Goal: Task Accomplishment & Management: Use online tool/utility

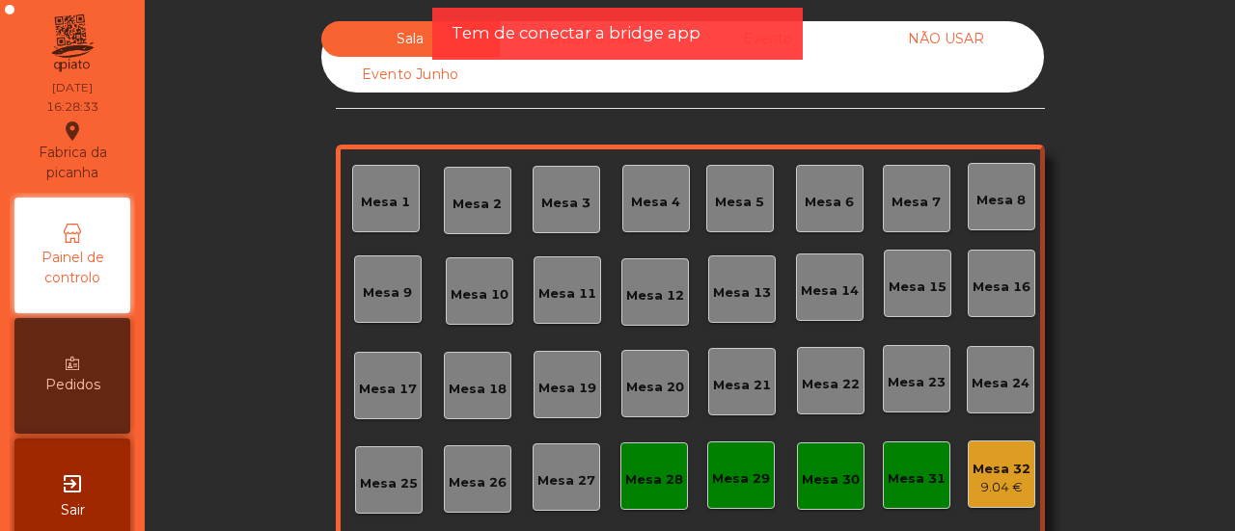
click at [930, 467] on div "Mesa 31" at bounding box center [916, 475] width 58 height 27
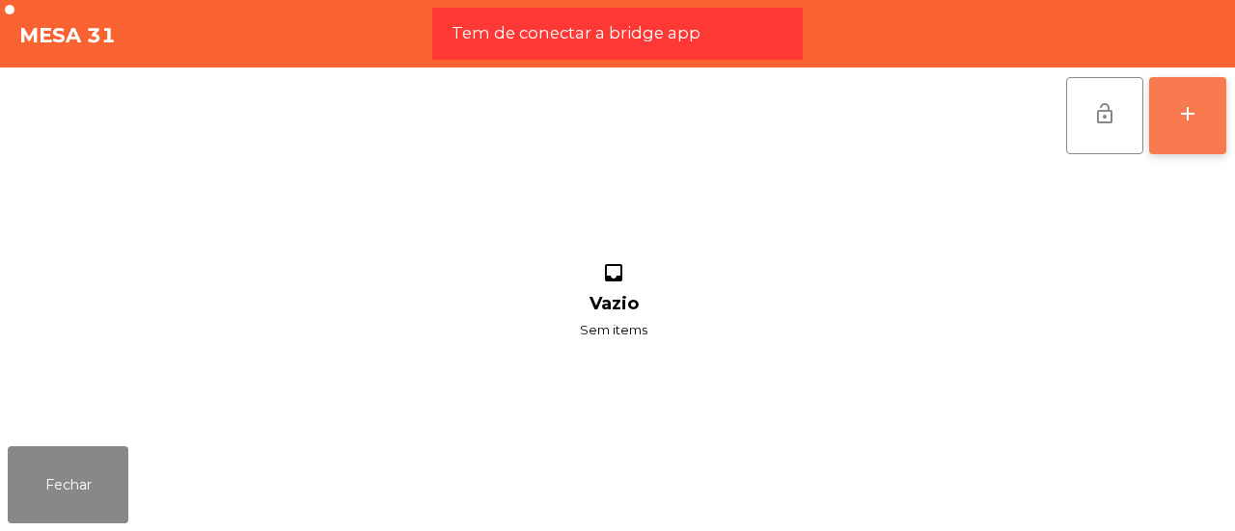
click at [1203, 123] on button "add" at bounding box center [1187, 115] width 77 height 77
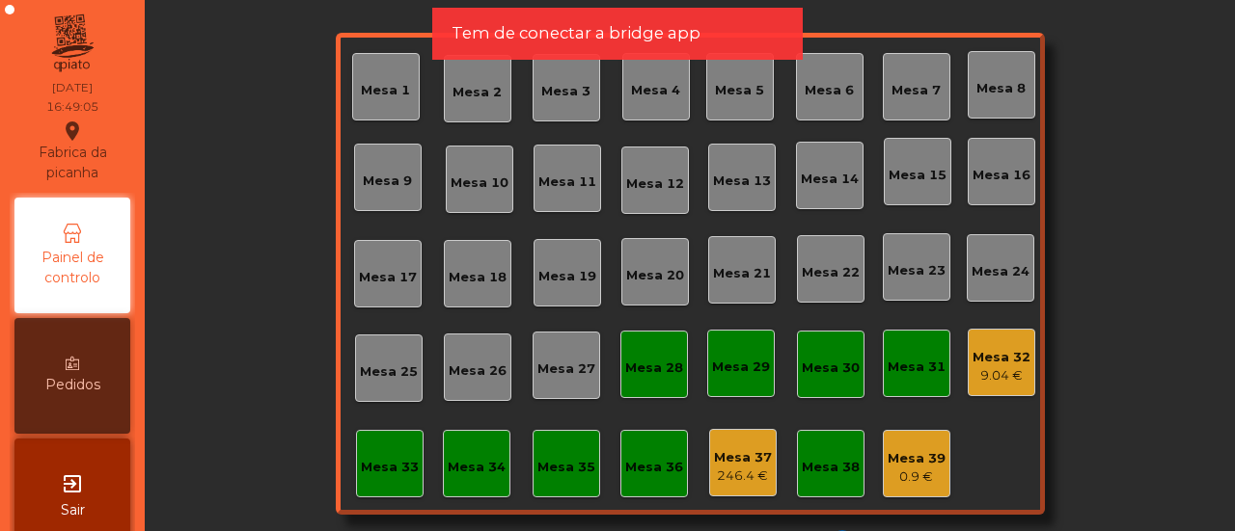
scroll to position [127, 0]
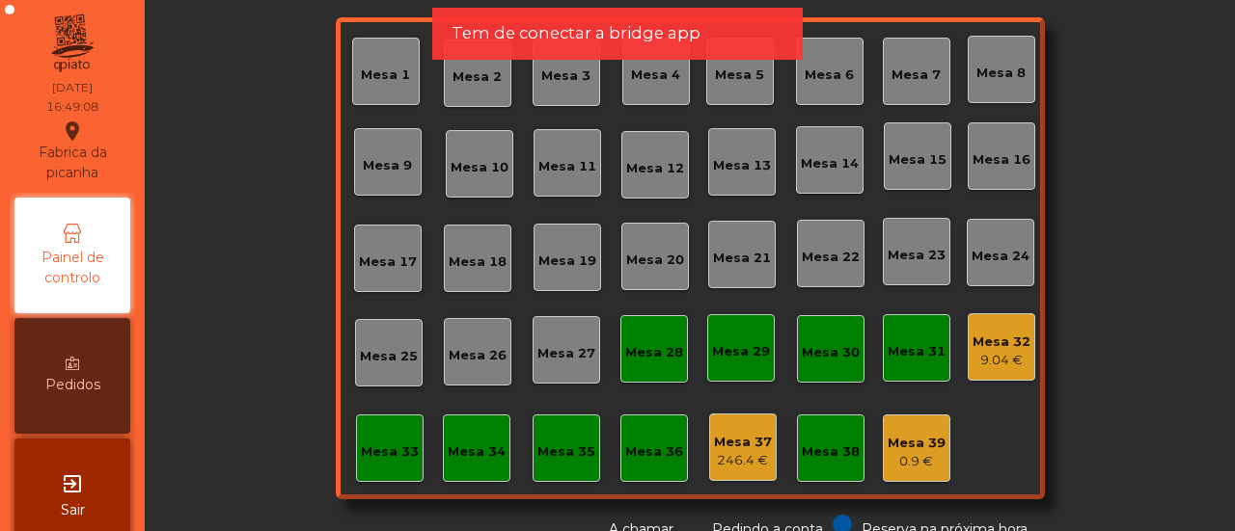
click at [916, 335] on div "Mesa 31" at bounding box center [916, 348] width 58 height 27
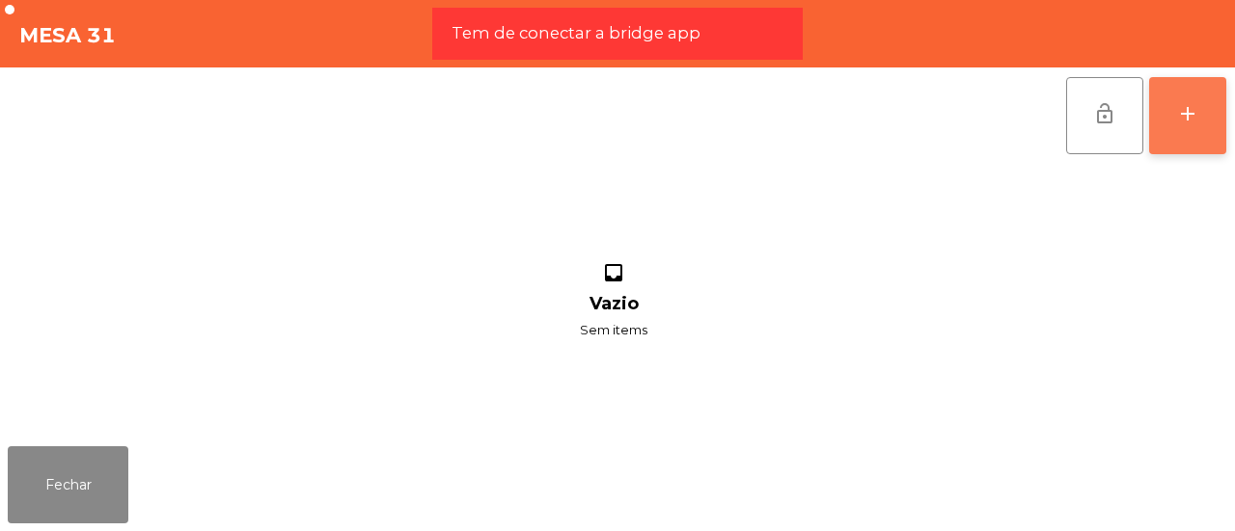
click at [1192, 110] on div "add" at bounding box center [1187, 113] width 23 height 23
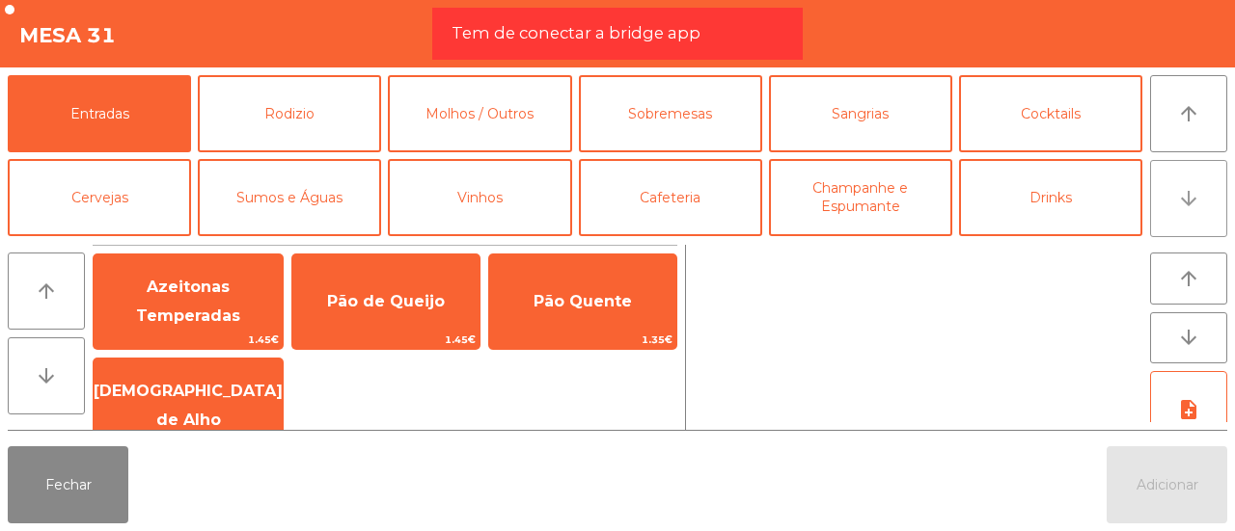
click at [1192, 193] on icon "arrow_downward" at bounding box center [1188, 198] width 23 height 23
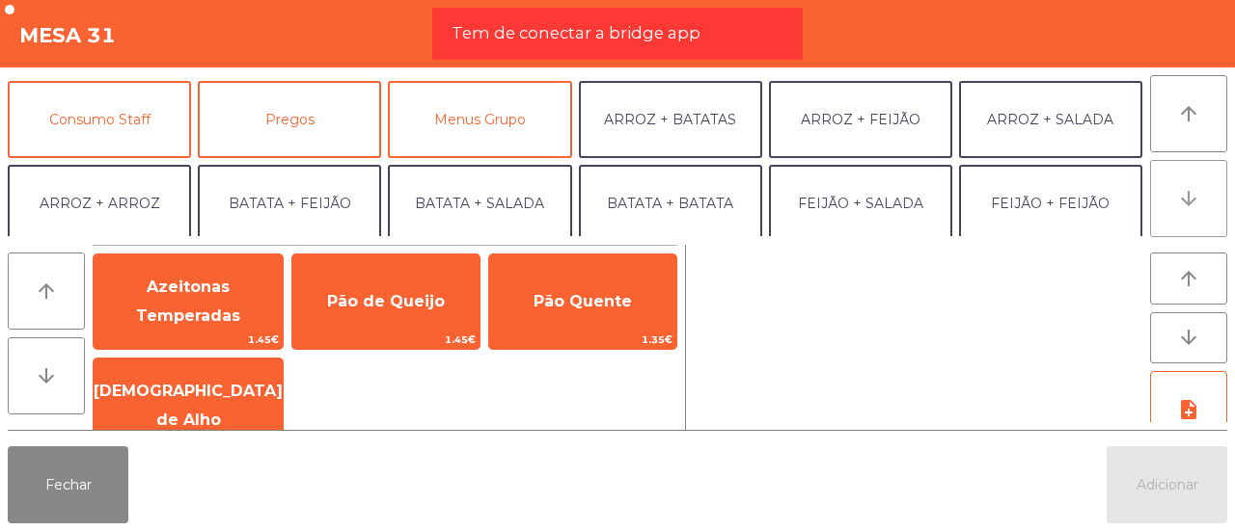
scroll to position [168, 0]
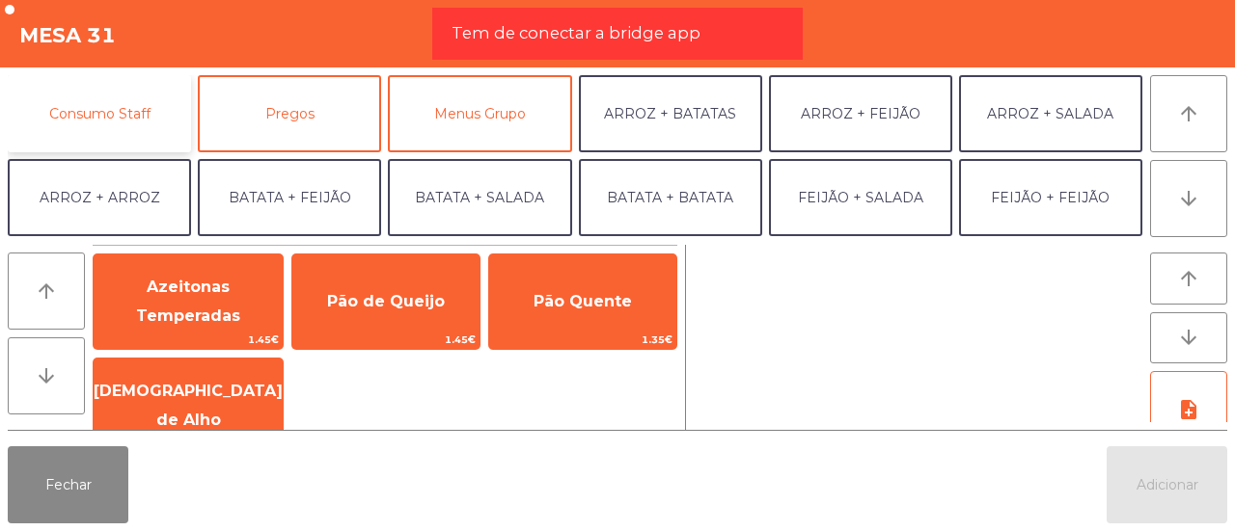
click at [80, 111] on button "Consumo Staff" at bounding box center [99, 113] width 183 height 77
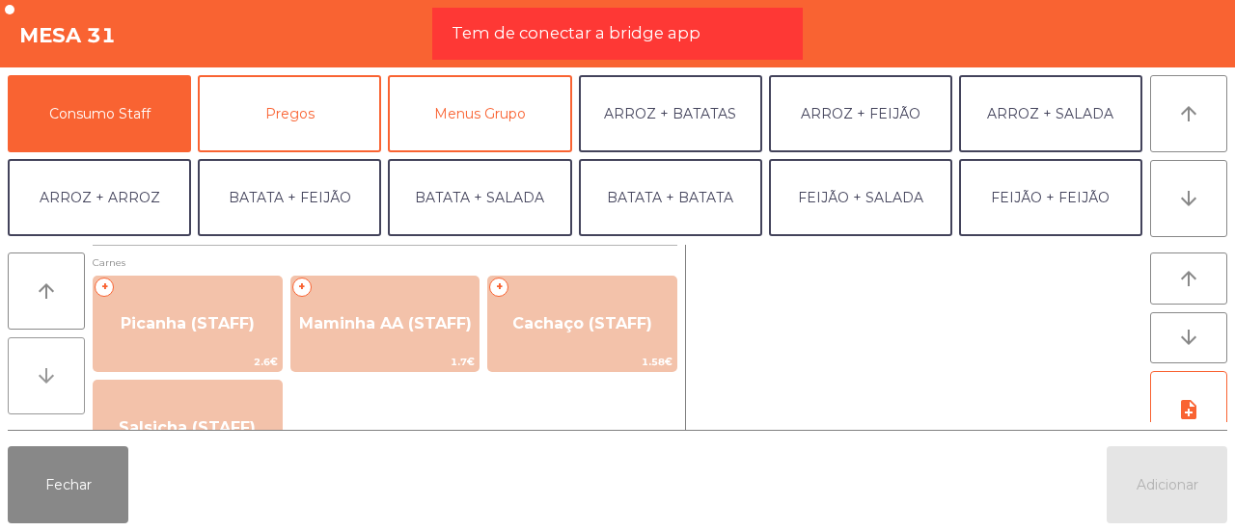
click at [72, 364] on button "arrow_downward" at bounding box center [46, 376] width 77 height 77
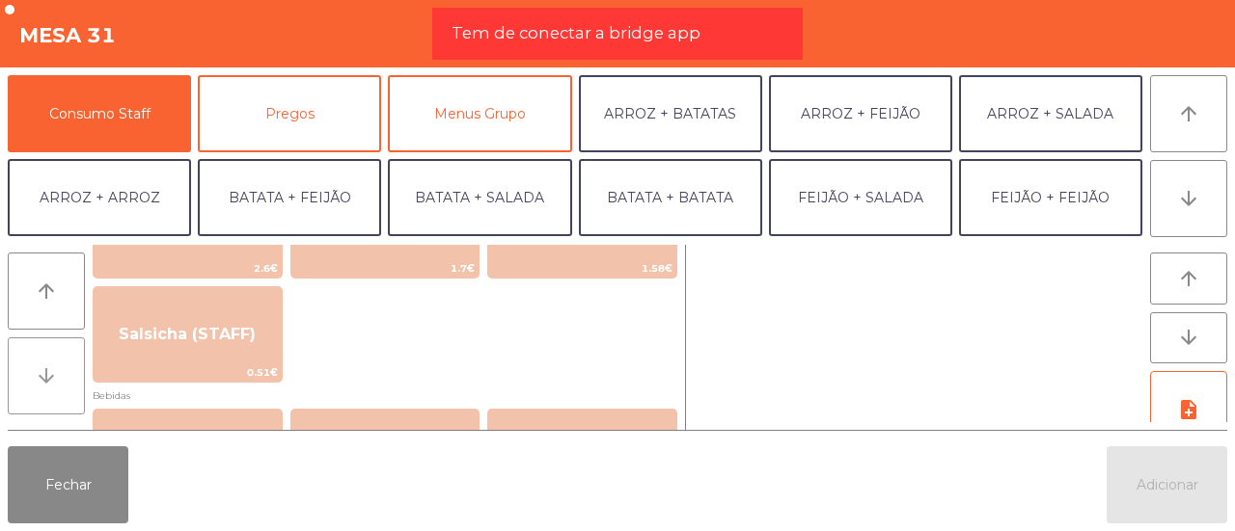
click at [72, 364] on button "arrow_downward" at bounding box center [46, 376] width 77 height 77
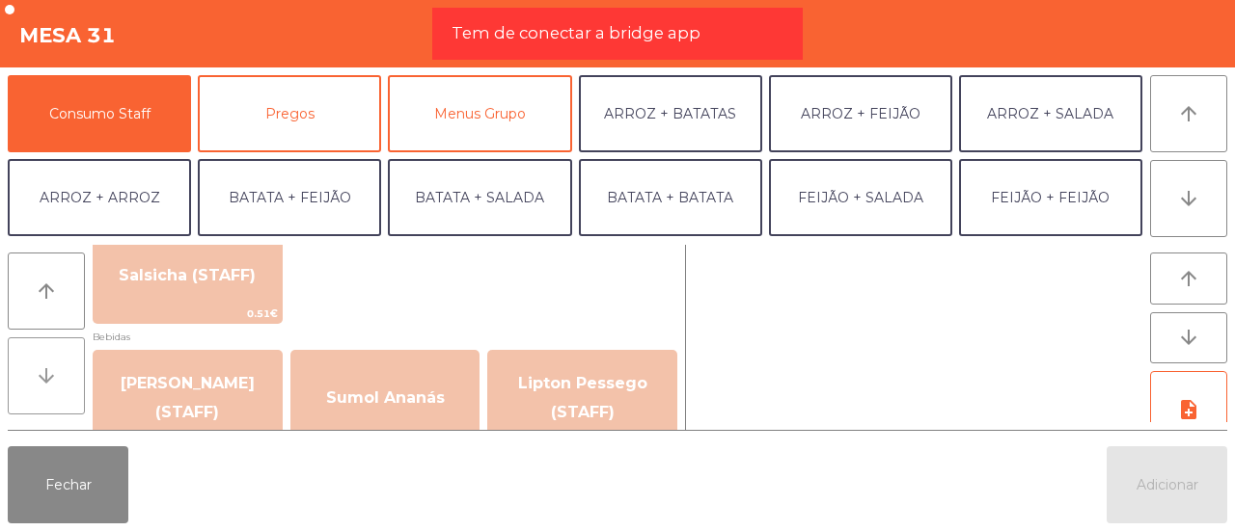
scroll to position [187, 0]
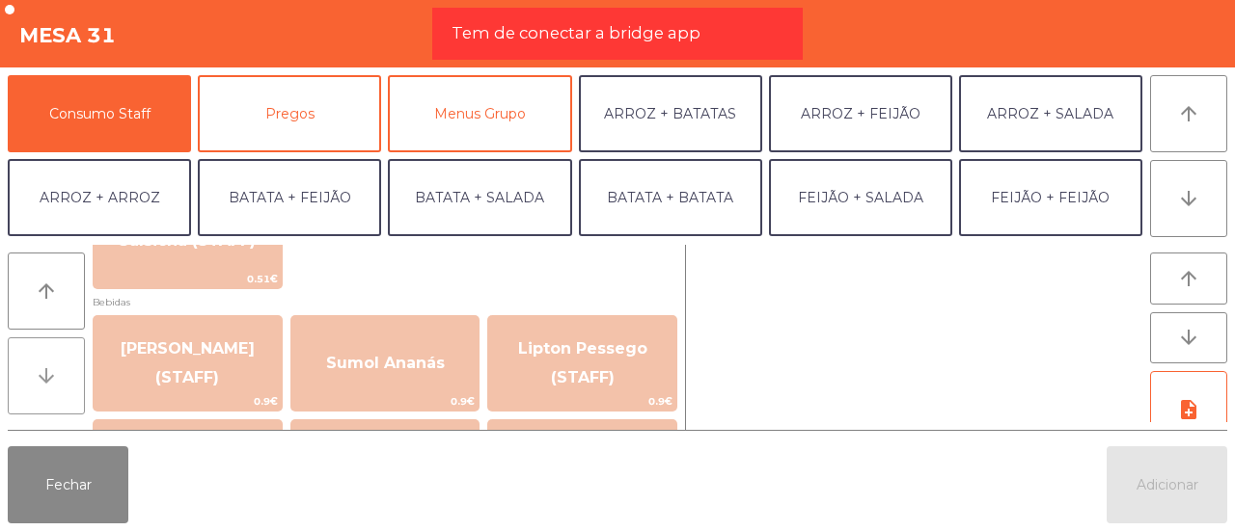
click at [72, 364] on button "arrow_downward" at bounding box center [46, 376] width 77 height 77
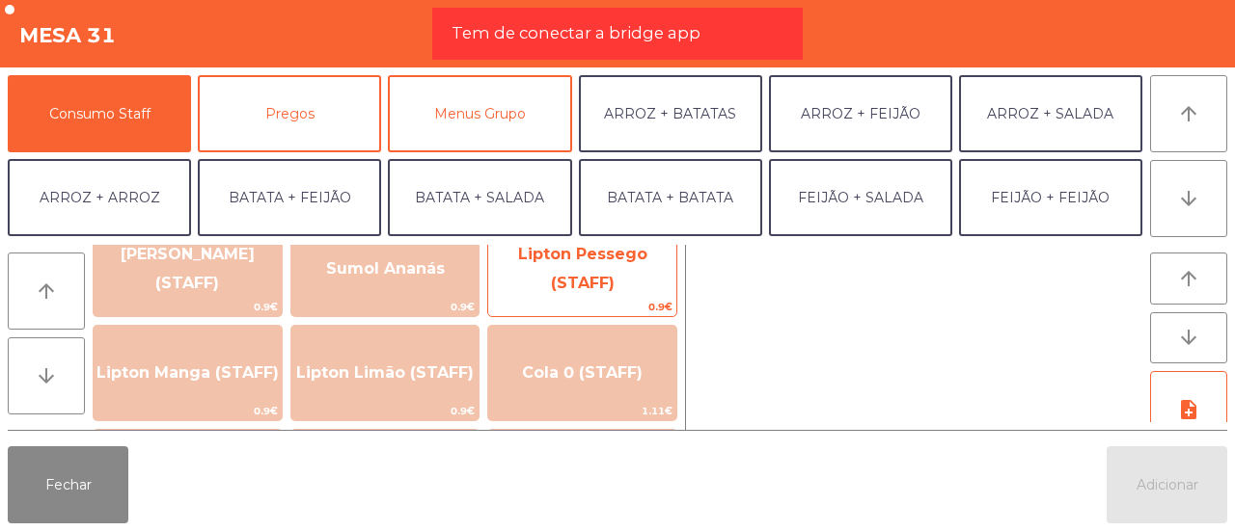
click at [583, 285] on span "Lipton Pessego (STAFF)" at bounding box center [582, 268] width 129 height 47
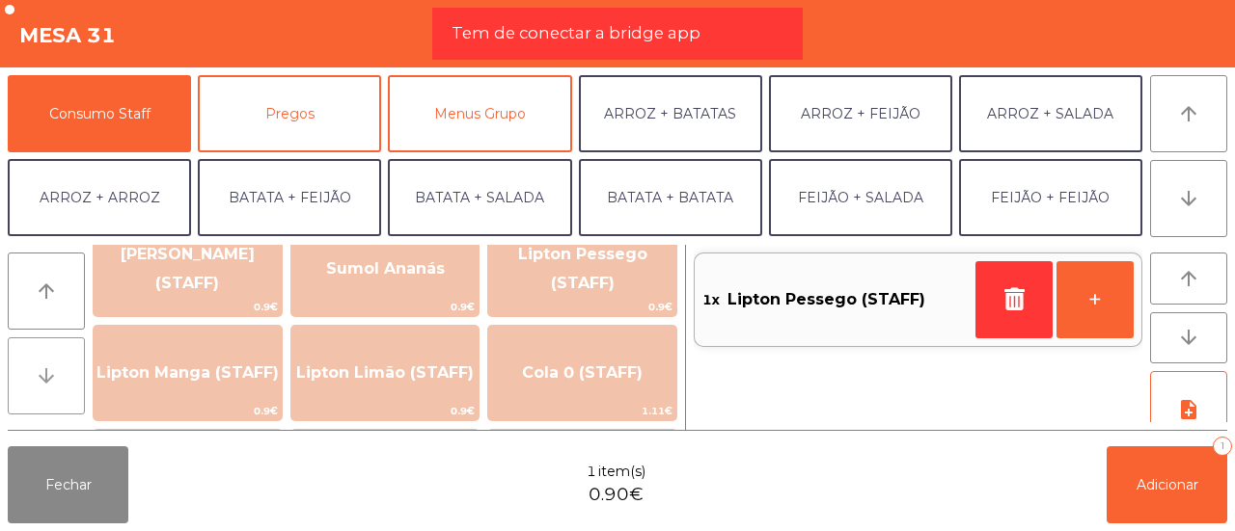
click at [60, 372] on button "arrow_downward" at bounding box center [46, 376] width 77 height 77
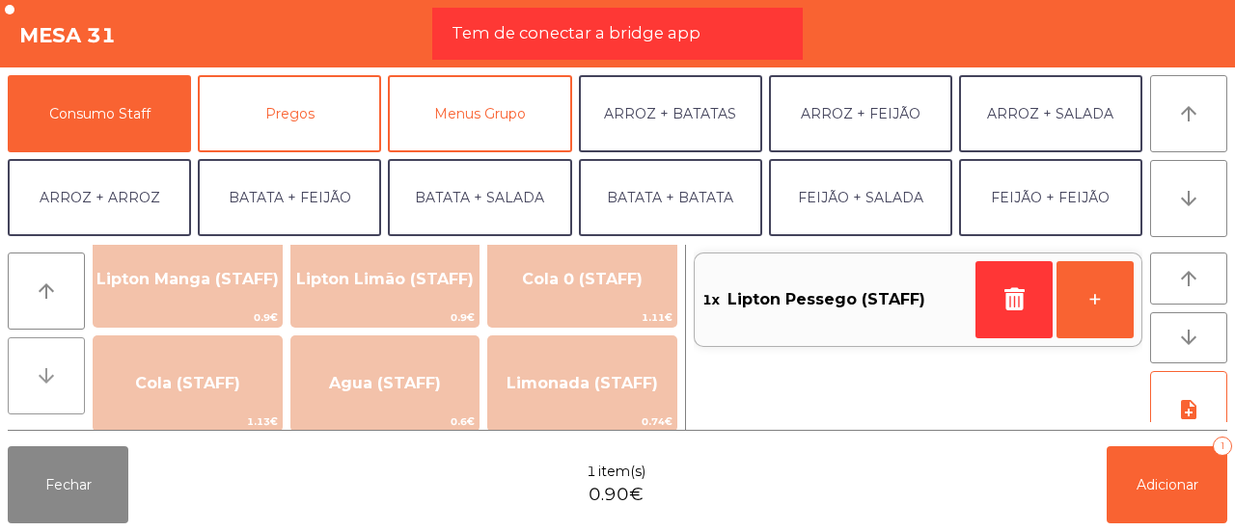
click at [60, 372] on button "arrow_downward" at bounding box center [46, 376] width 77 height 77
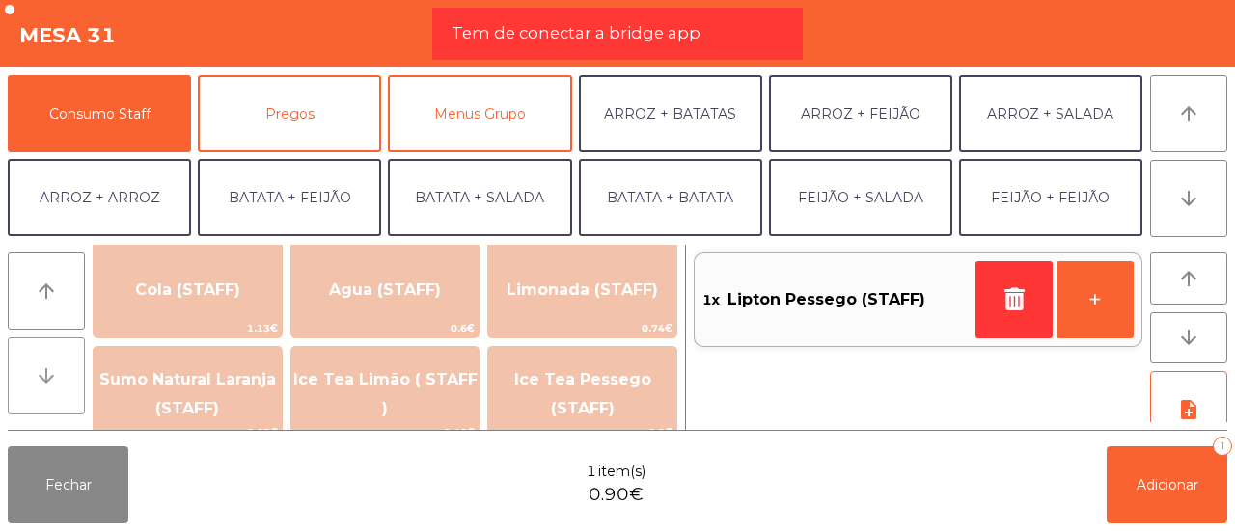
click at [60, 372] on button "arrow_downward" at bounding box center [46, 376] width 77 height 77
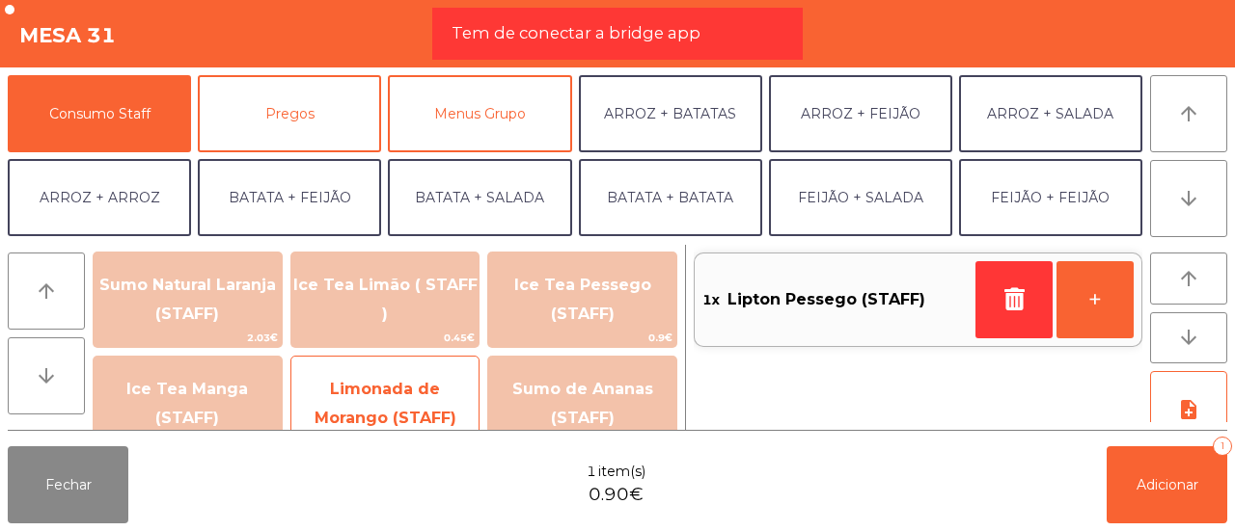
click at [361, 377] on span "Limonada de Morango (STAFF)" at bounding box center [385, 405] width 188 height 82
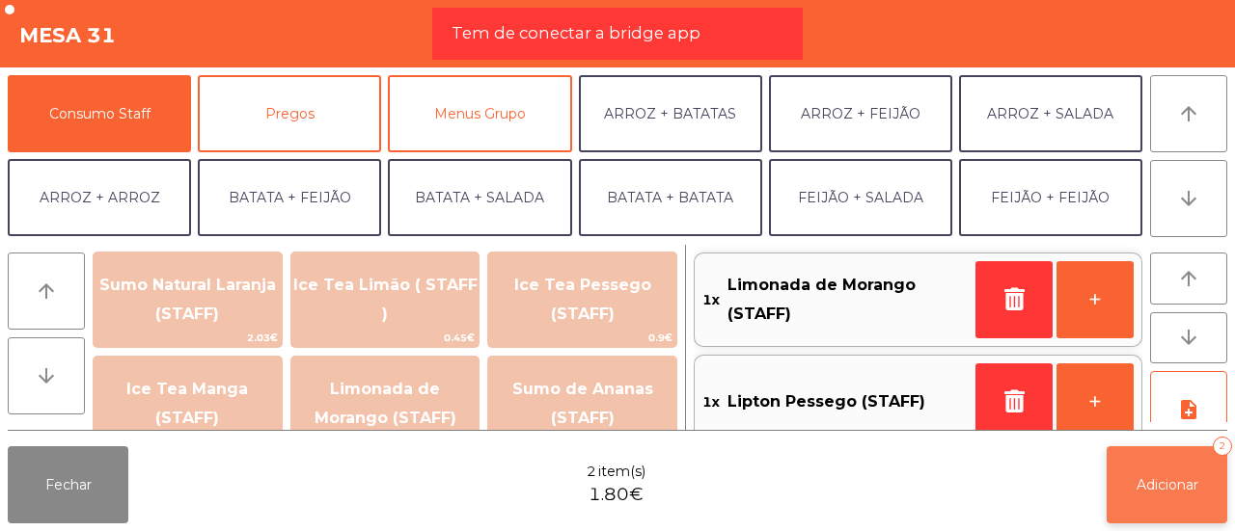
click at [1154, 487] on span "Adicionar" at bounding box center [1167, 485] width 62 height 17
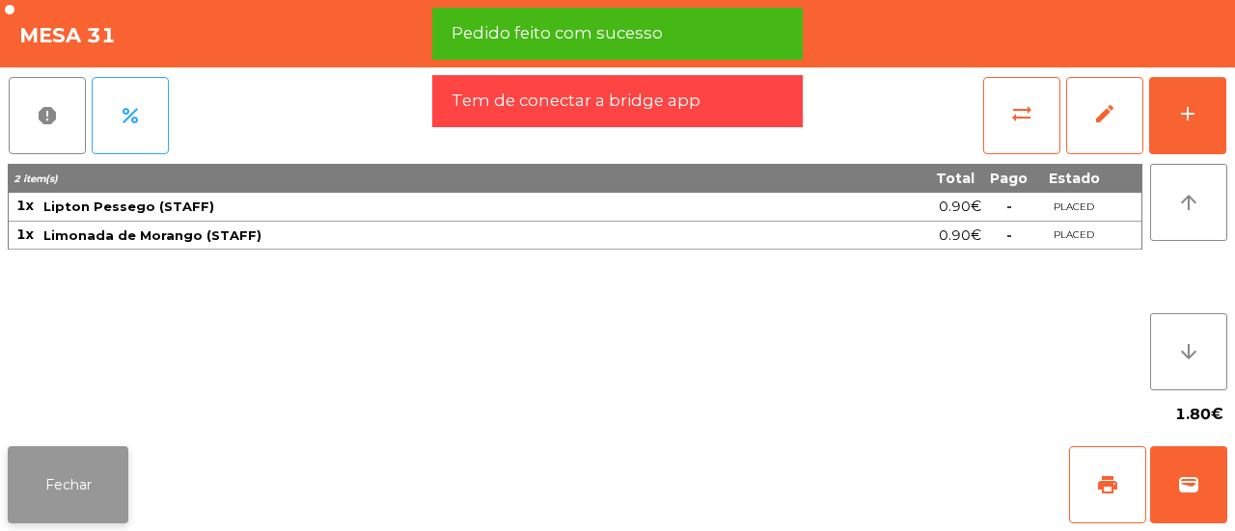
click at [75, 489] on button "Fechar" at bounding box center [68, 485] width 121 height 77
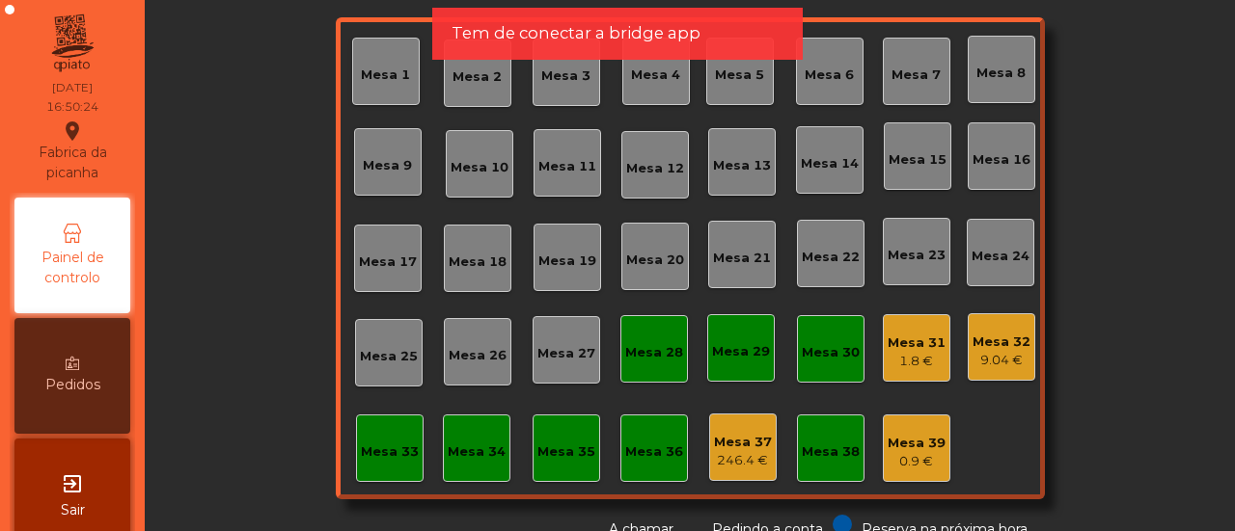
click at [924, 347] on div "Mesa 31" at bounding box center [916, 343] width 58 height 19
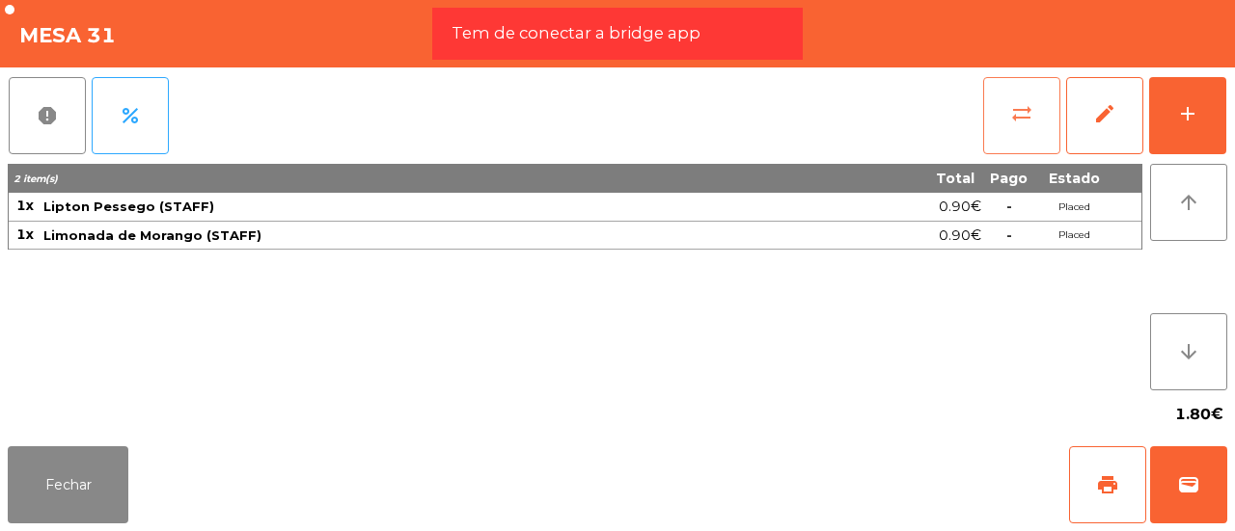
click at [998, 114] on button "sync_alt" at bounding box center [1021, 115] width 77 height 77
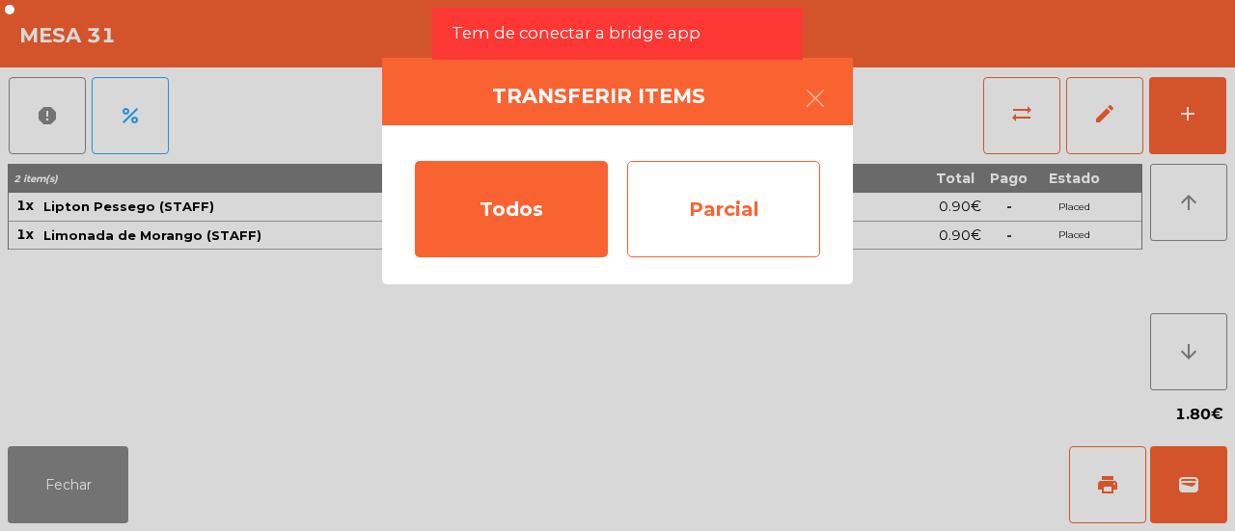
click at [677, 207] on div "Parcial" at bounding box center [723, 209] width 193 height 96
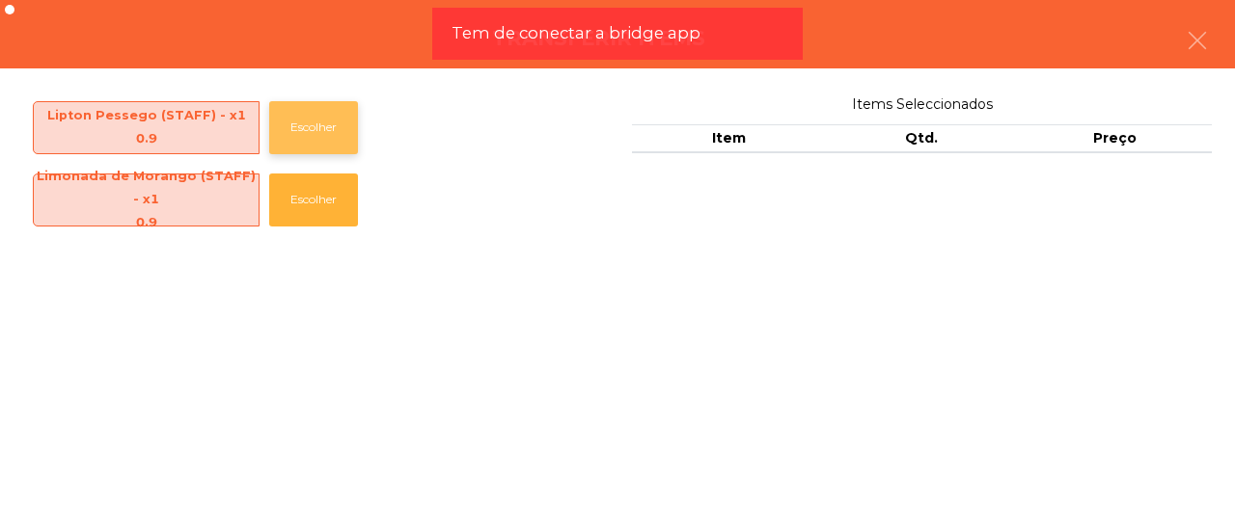
click at [345, 117] on button "Escolher" at bounding box center [313, 127] width 89 height 53
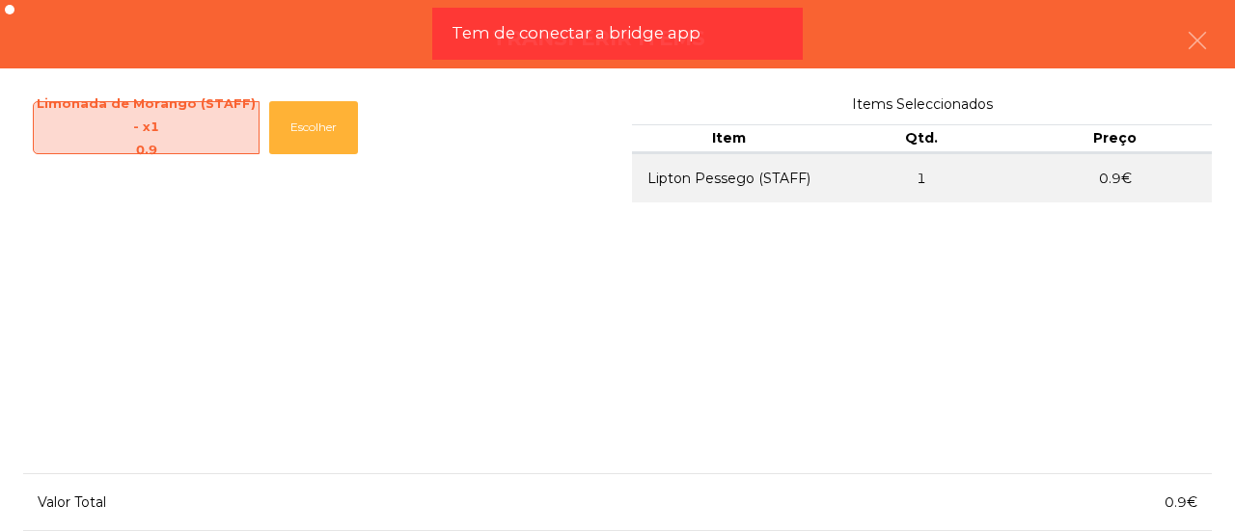
scroll to position [130, 0]
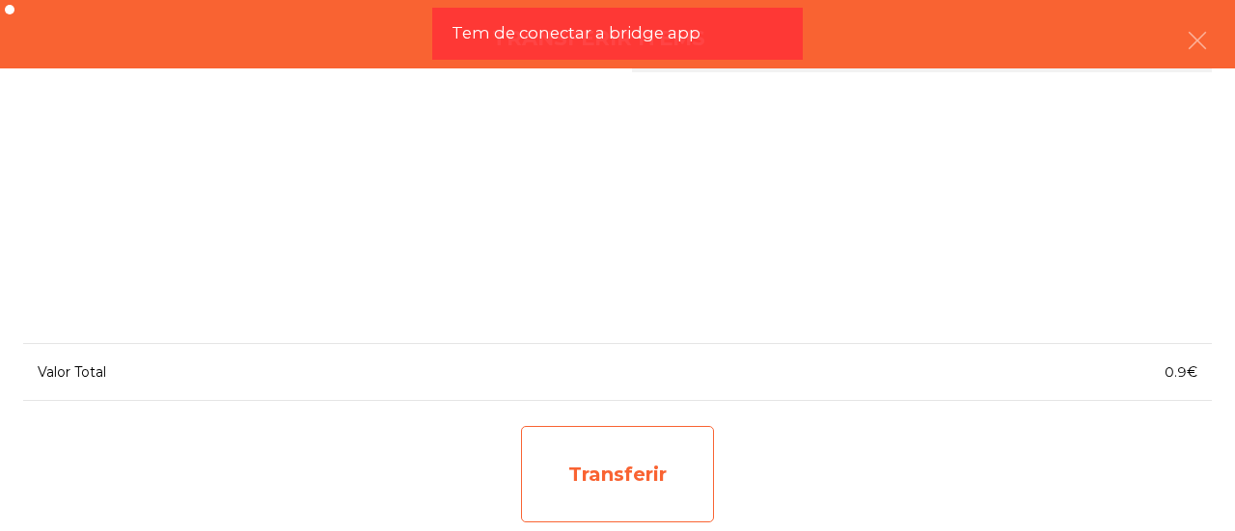
click at [679, 466] on div "Transferir" at bounding box center [617, 474] width 193 height 96
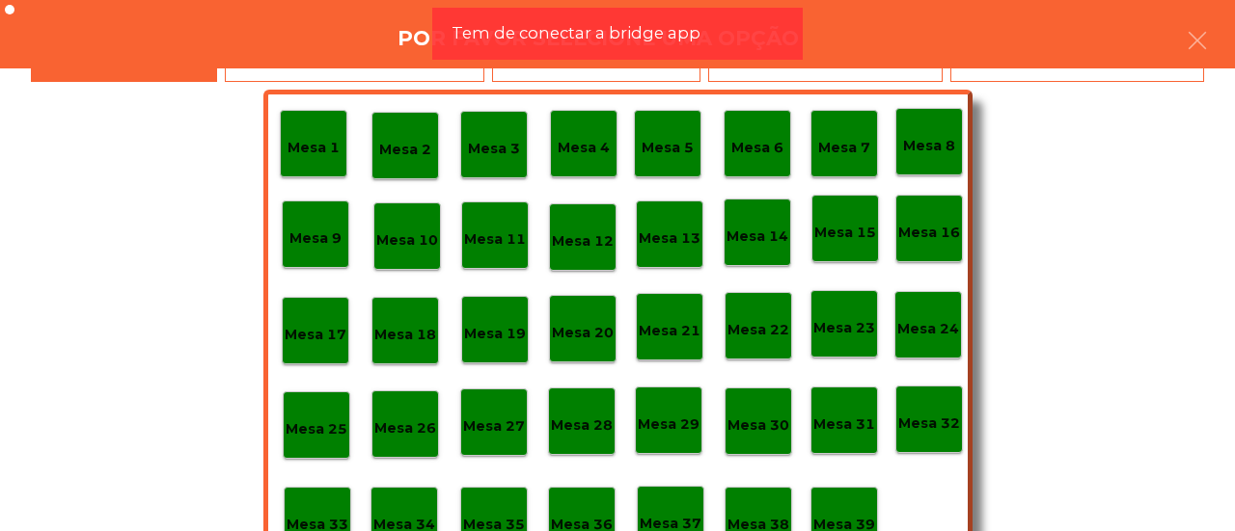
scroll to position [89, 0]
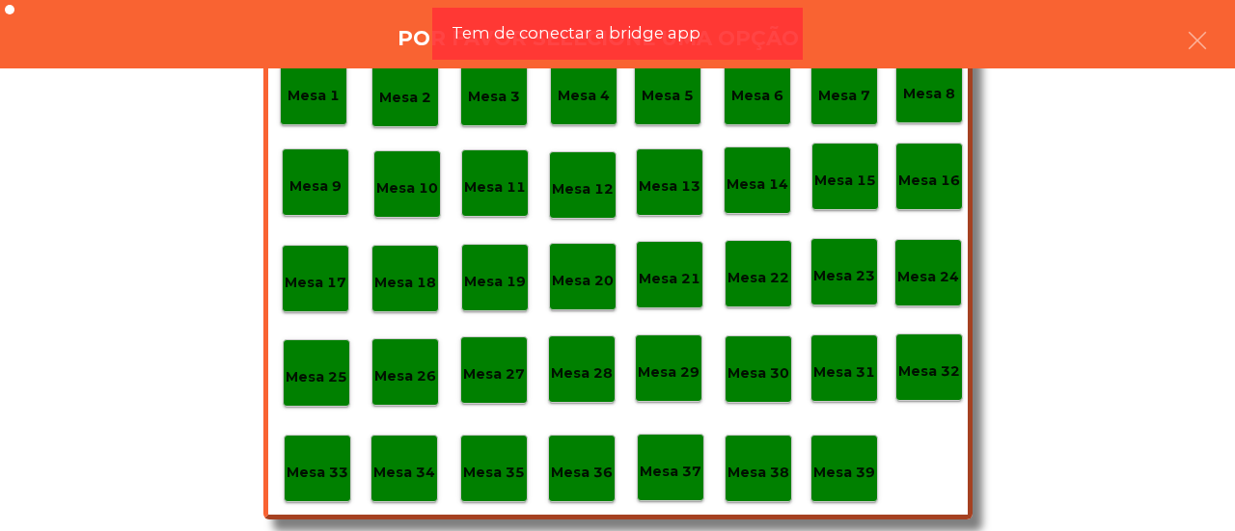
click at [675, 464] on p "Mesa 37" at bounding box center [671, 472] width 62 height 22
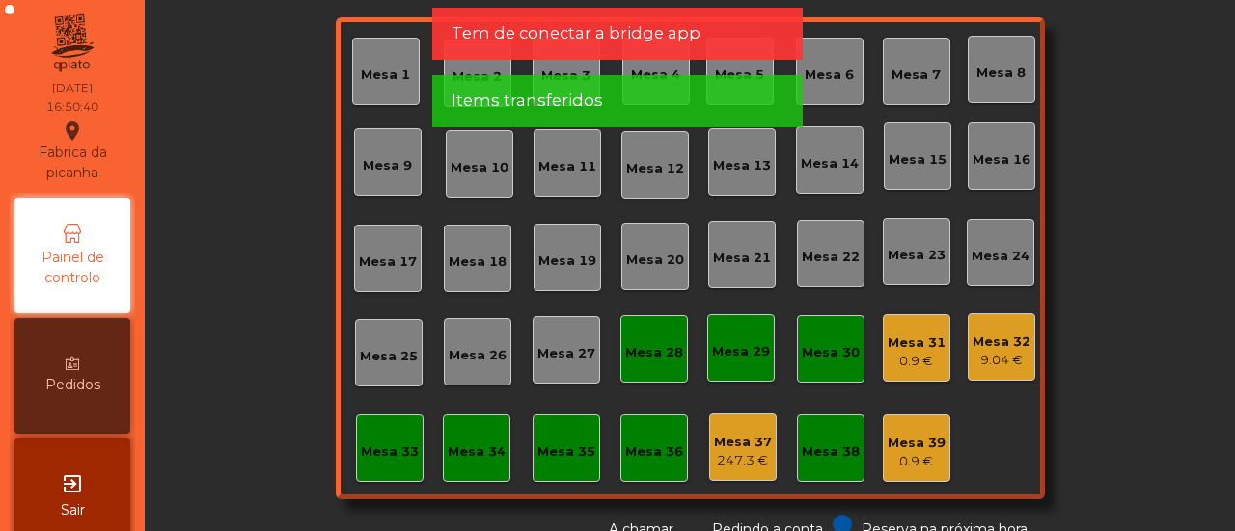
click at [905, 360] on div "0.9 €" at bounding box center [916, 361] width 58 height 19
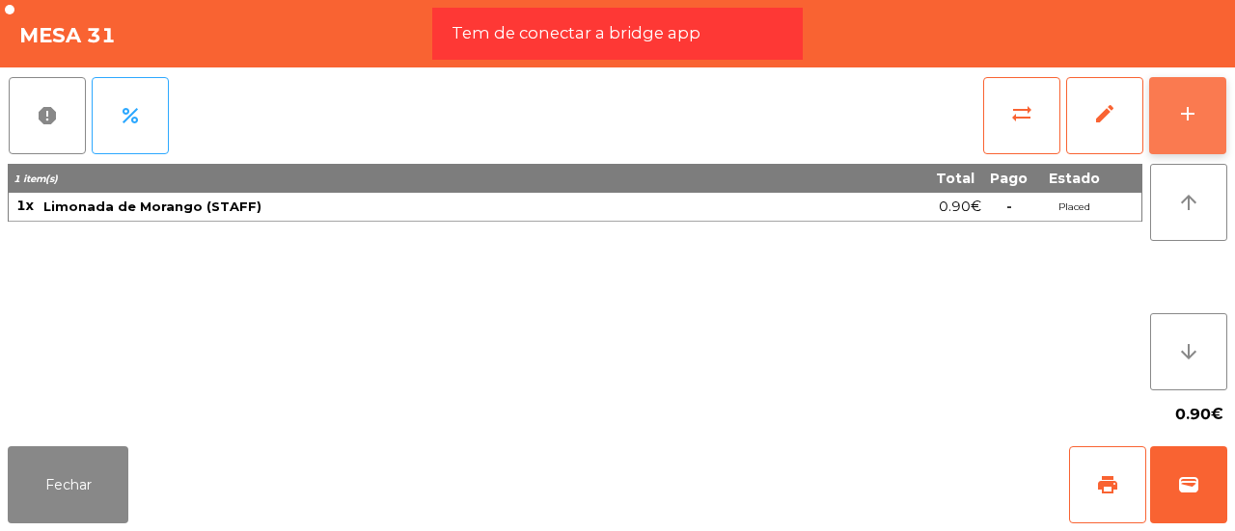
click at [1185, 107] on div "add" at bounding box center [1187, 113] width 23 height 23
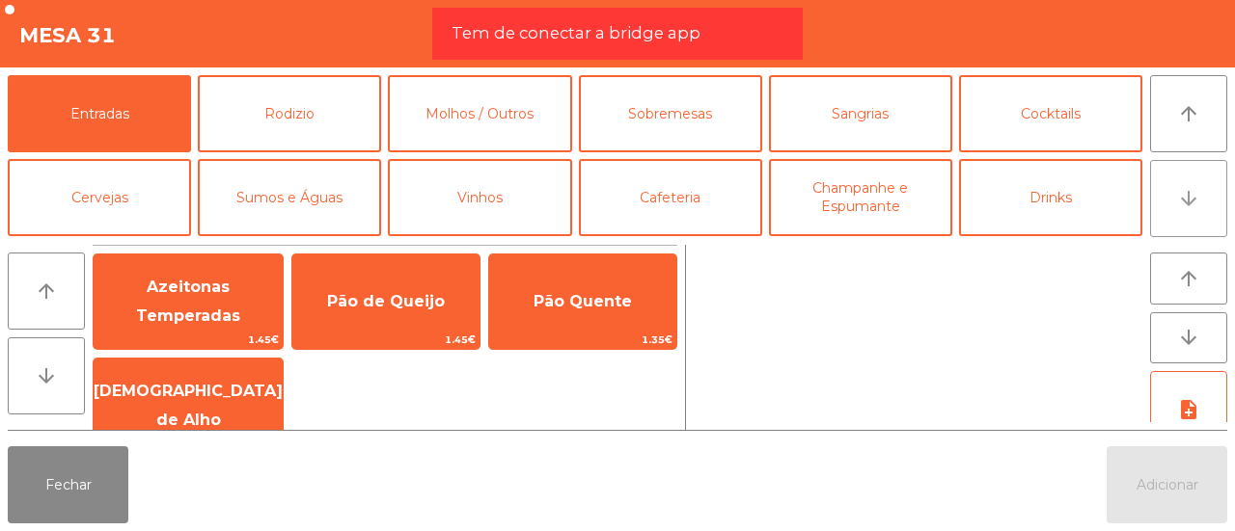
click at [1207, 205] on button "arrow_downward" at bounding box center [1188, 198] width 77 height 77
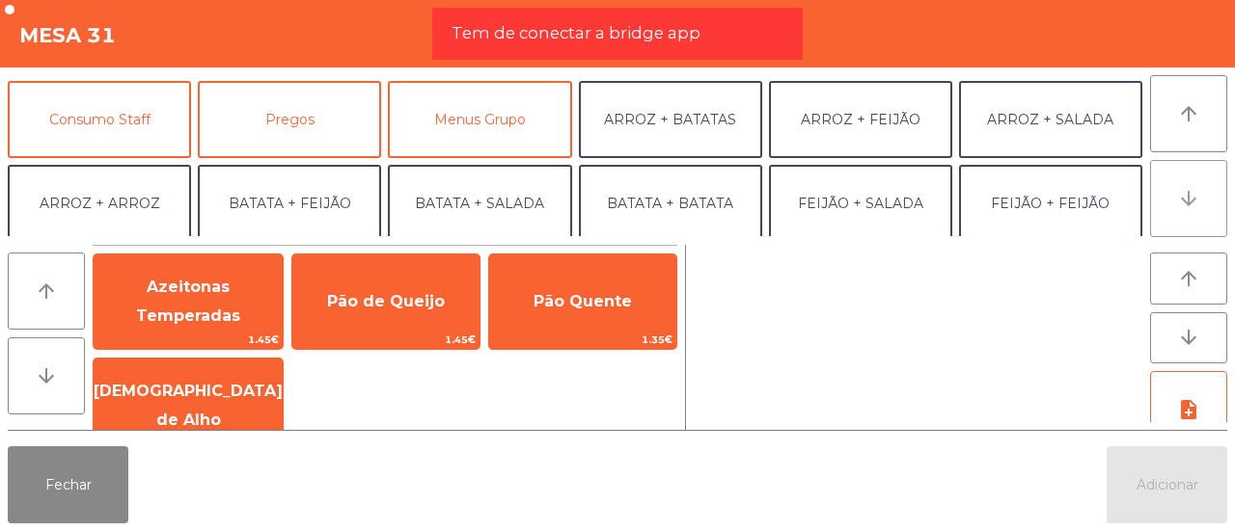
scroll to position [168, 0]
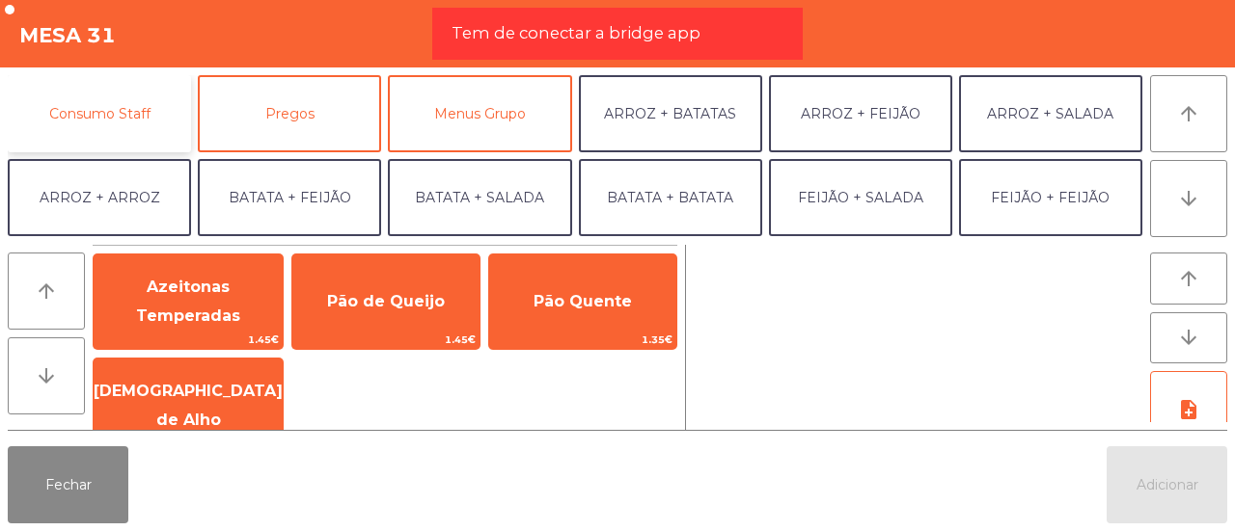
click at [130, 135] on button "Consumo Staff" at bounding box center [99, 113] width 183 height 77
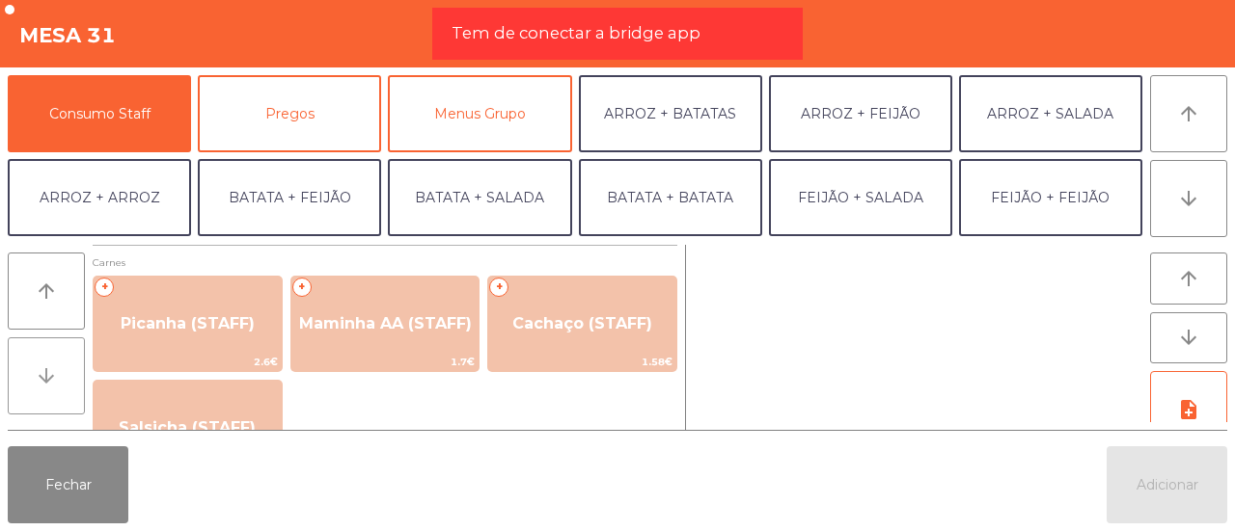
click at [41, 369] on icon "arrow_downward" at bounding box center [46, 376] width 23 height 23
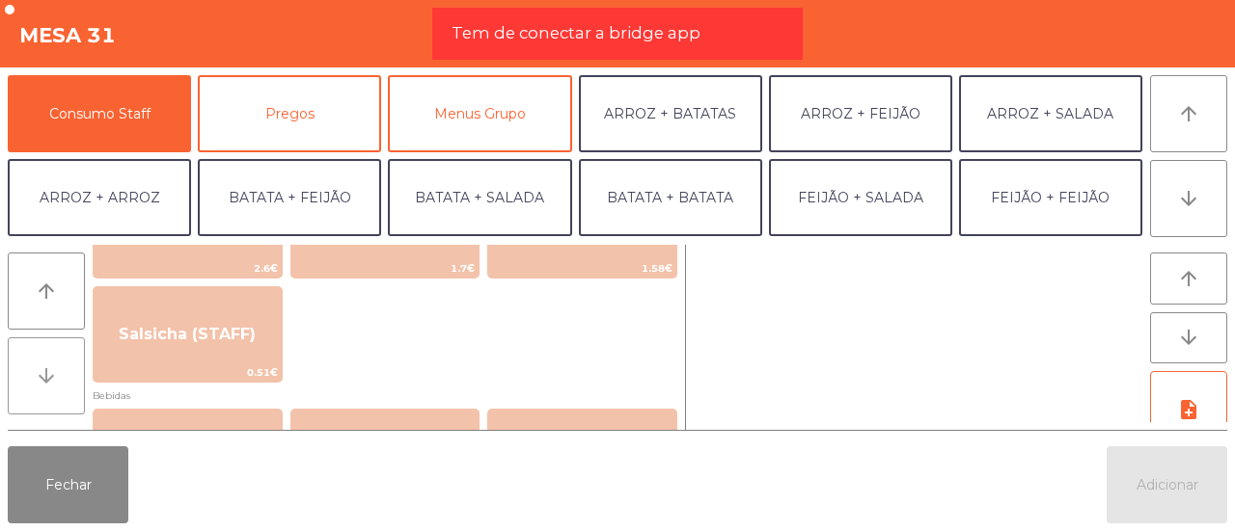
click at [41, 369] on icon "arrow_downward" at bounding box center [46, 376] width 23 height 23
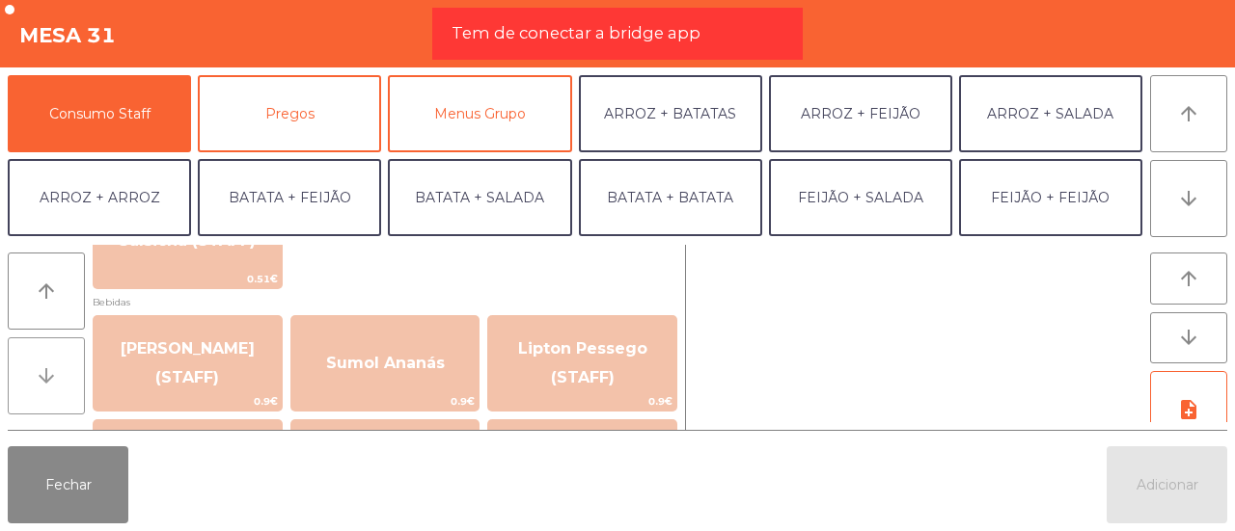
click at [41, 369] on icon "arrow_downward" at bounding box center [46, 376] width 23 height 23
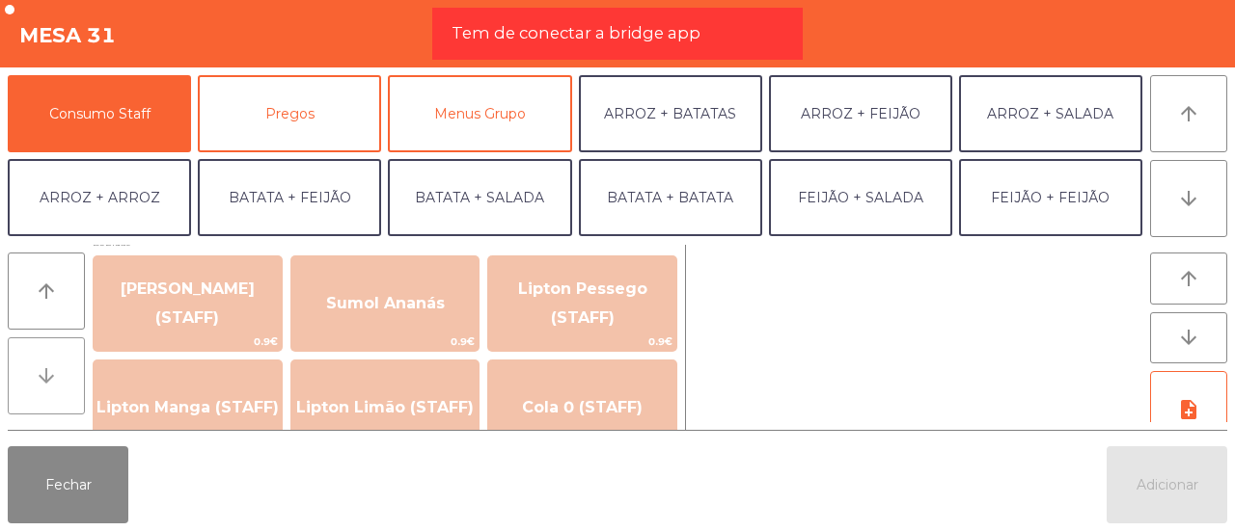
scroll to position [282, 0]
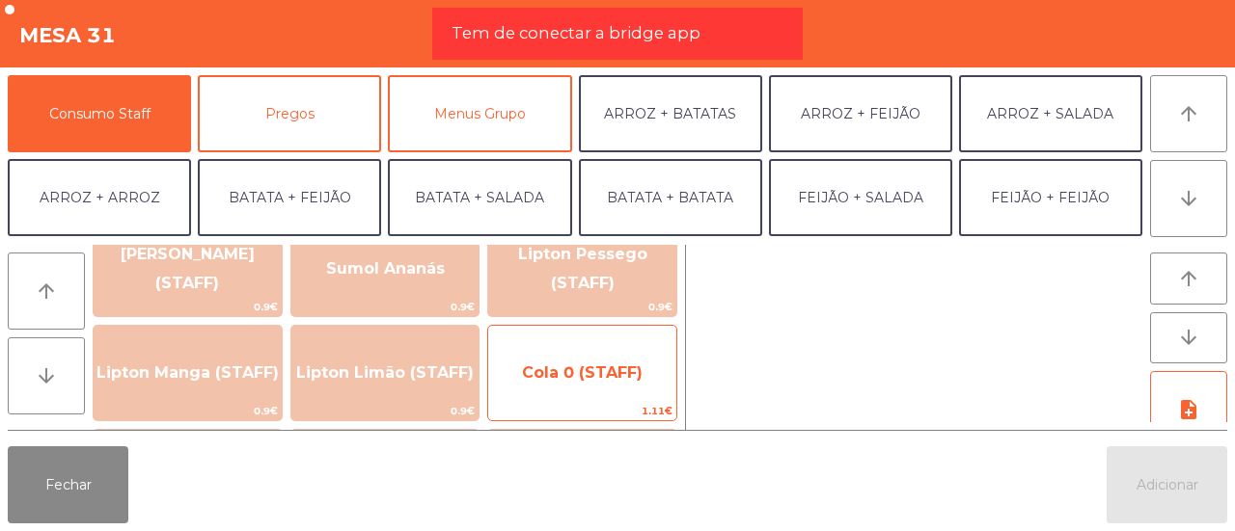
click at [542, 374] on span "Cola 0 (STAFF)" at bounding box center [582, 373] width 121 height 18
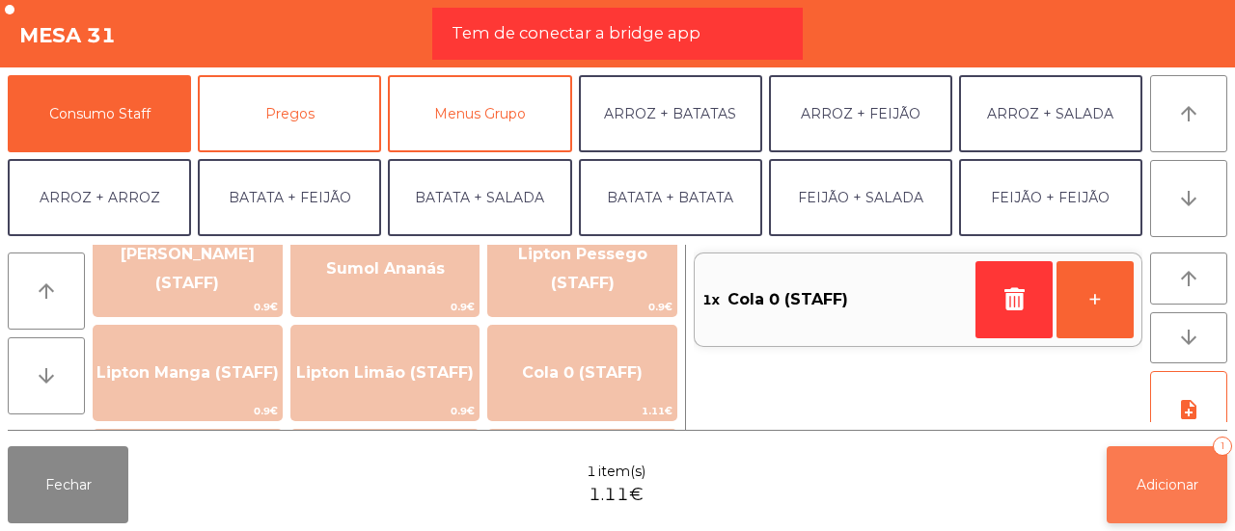
click at [1148, 499] on button "Adicionar 1" at bounding box center [1166, 485] width 121 height 77
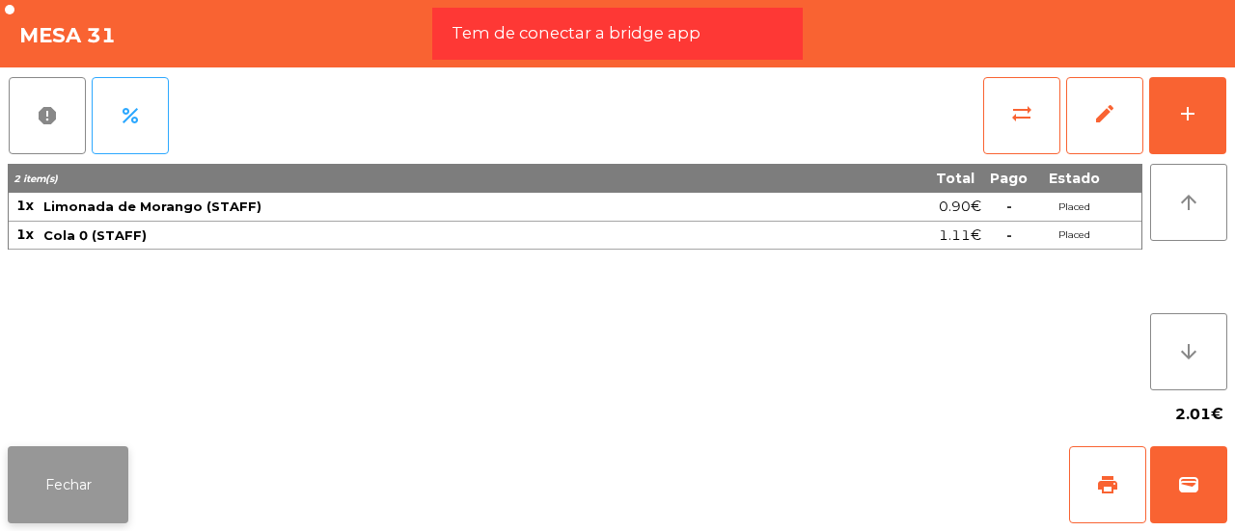
click at [69, 493] on button "Fechar" at bounding box center [68, 485] width 121 height 77
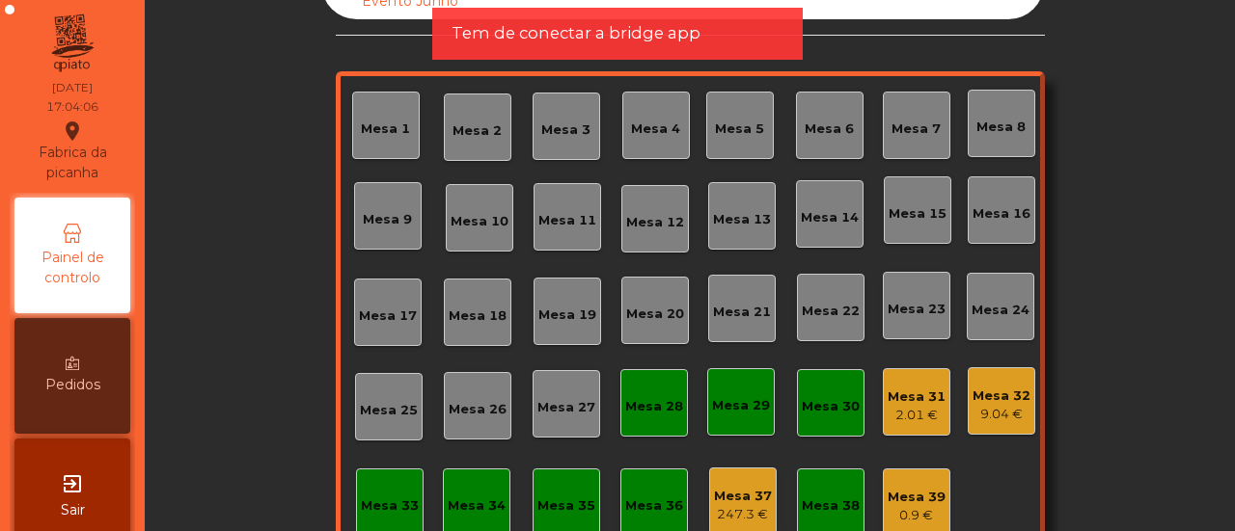
scroll to position [0, 0]
